Goal: Transaction & Acquisition: Purchase product/service

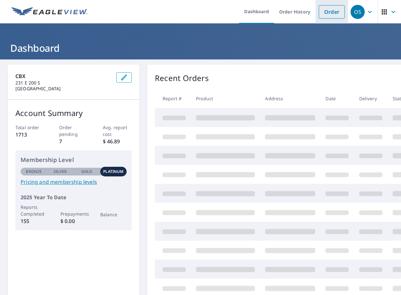
click at [327, 12] on link "Order" at bounding box center [332, 12] width 26 height 14
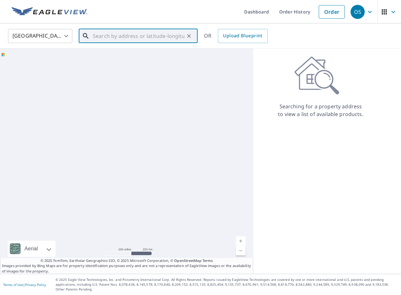
click at [150, 43] on div "​" at bounding box center [138, 36] width 119 height 14
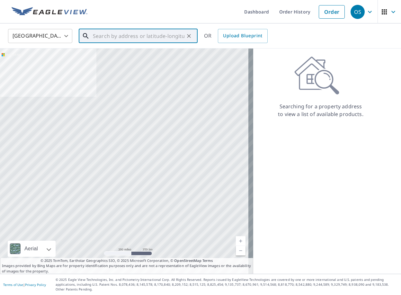
click at [149, 38] on input "text" at bounding box center [139, 36] width 92 height 18
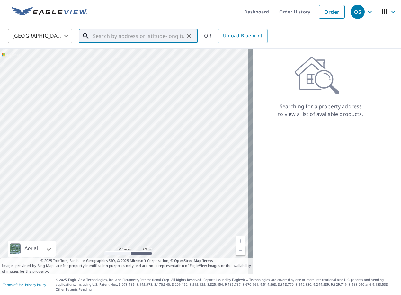
paste input "[STREET_ADDRESS][PERSON_NAME],"
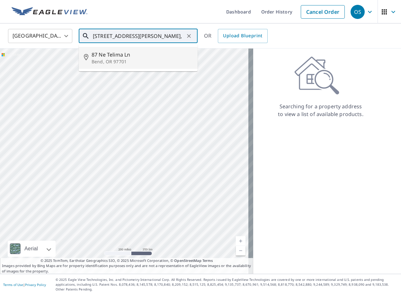
click at [138, 60] on p "Bend, OR 97701" at bounding box center [142, 62] width 101 height 6
type input "[STREET_ADDRESS]"
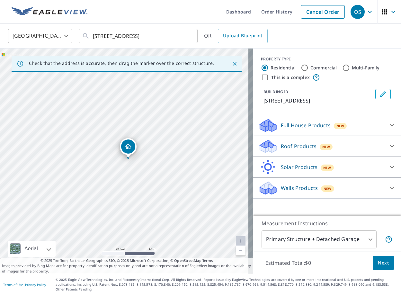
click at [285, 150] on div "Roof Products New" at bounding box center [322, 146] width 126 height 15
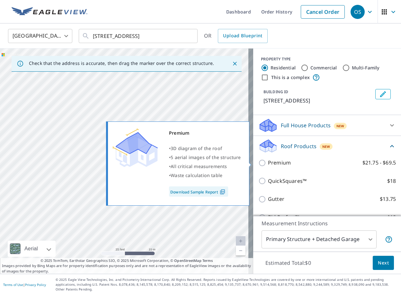
click at [284, 161] on p "Premium" at bounding box center [279, 163] width 23 height 8
click at [268, 161] on input "Premium $21.75 - $69.5" at bounding box center [264, 163] width 10 height 8
checkbox input "true"
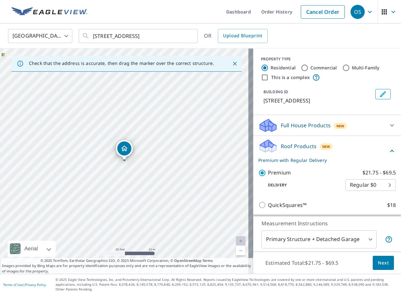
click at [378, 265] on span "Next" at bounding box center [383, 263] width 11 height 8
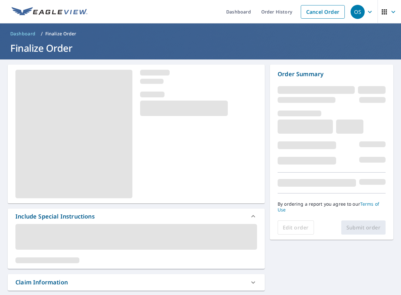
scroll to position [64, 0]
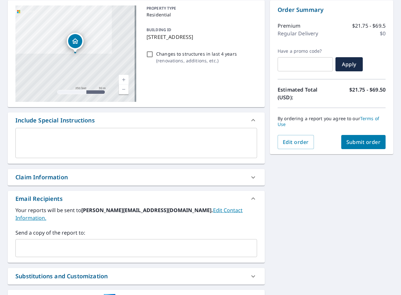
click at [88, 184] on div "Claim Information" at bounding box center [136, 177] width 257 height 16
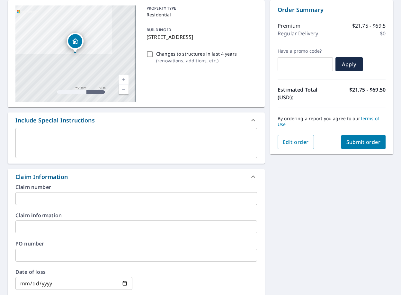
click at [92, 201] on input "text" at bounding box center [136, 198] width 242 height 13
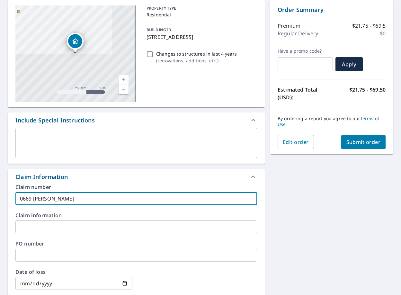
type input "0669 [PERSON_NAME]"
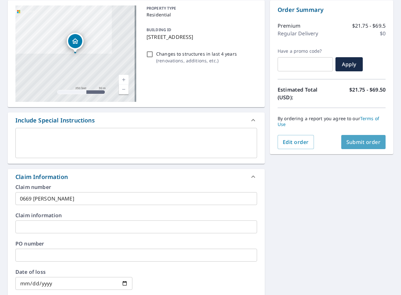
click at [358, 144] on span "Submit order" at bounding box center [364, 142] width 34 height 7
